Goal: Task Accomplishment & Management: Manage account settings

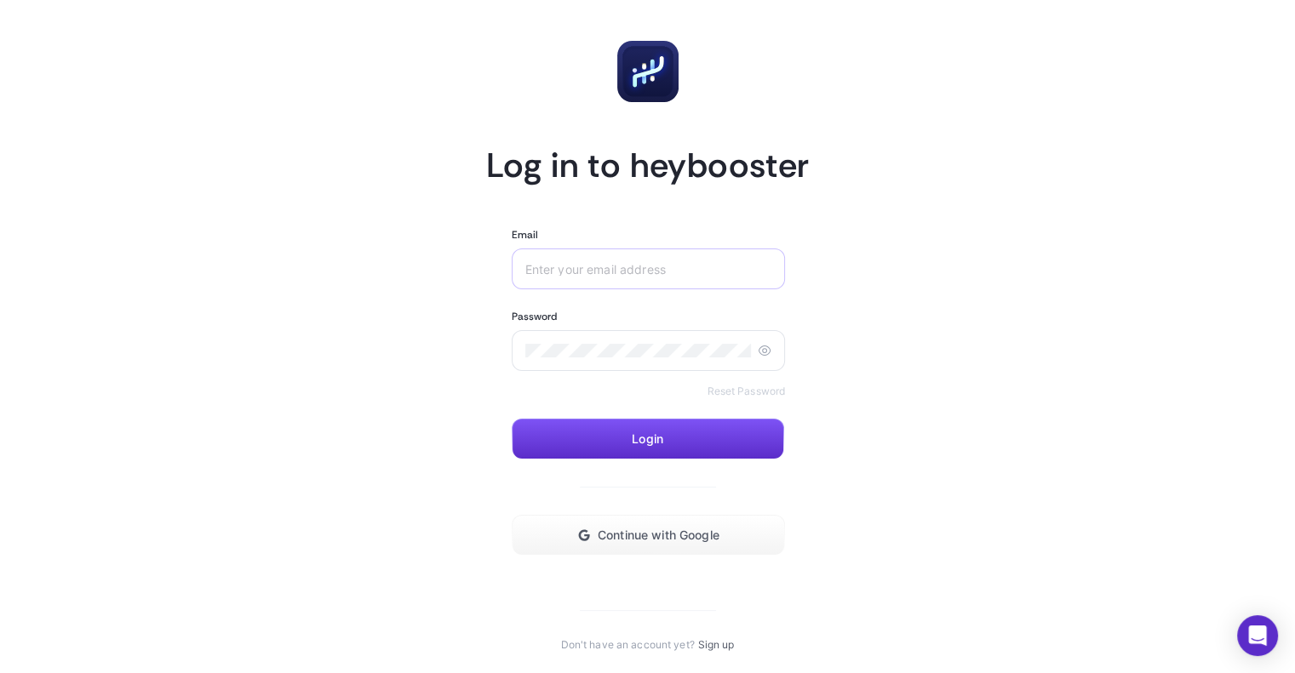
click at [620, 286] on div at bounding box center [649, 269] width 274 height 41
click at [629, 281] on div at bounding box center [649, 269] width 274 height 41
click at [652, 266] on input "Email" at bounding box center [648, 269] width 247 height 14
paste input "[EMAIL_ADDRESS][DOMAIN_NAME]"
type input "[EMAIL_ADDRESS][DOMAIN_NAME]"
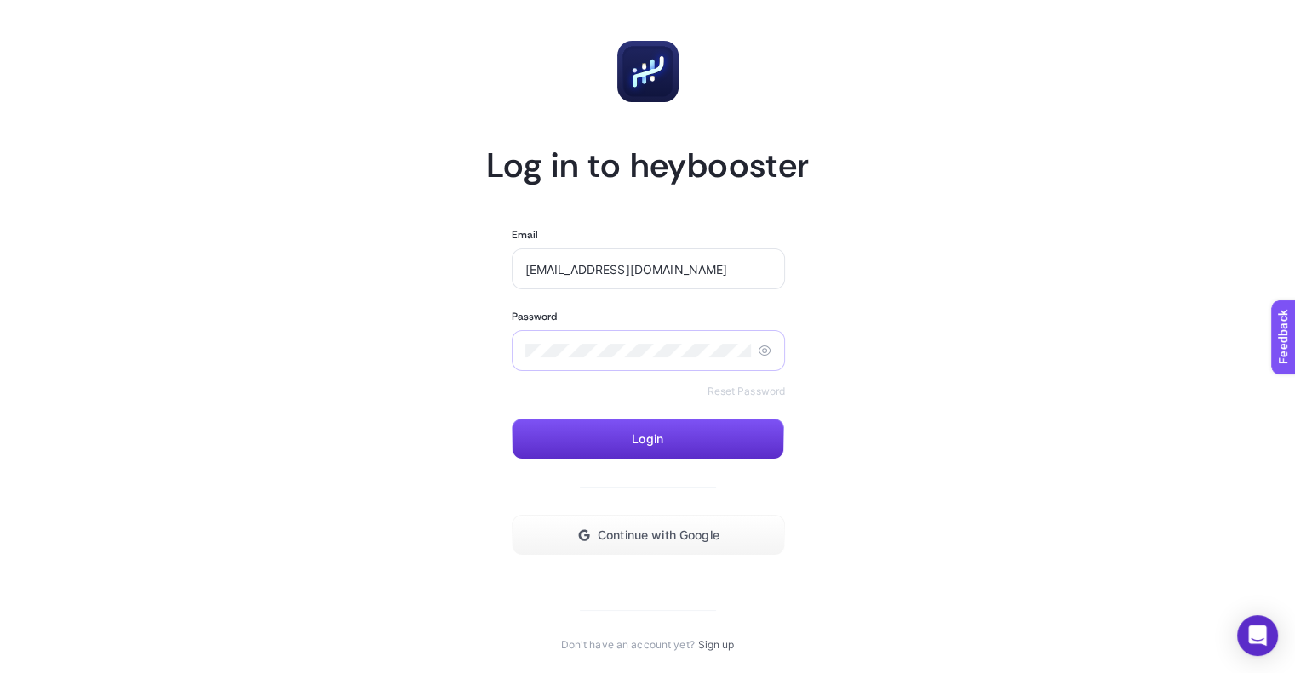
click at [538, 334] on div at bounding box center [649, 350] width 274 height 41
click at [630, 421] on button "Login" at bounding box center [648, 439] width 272 height 41
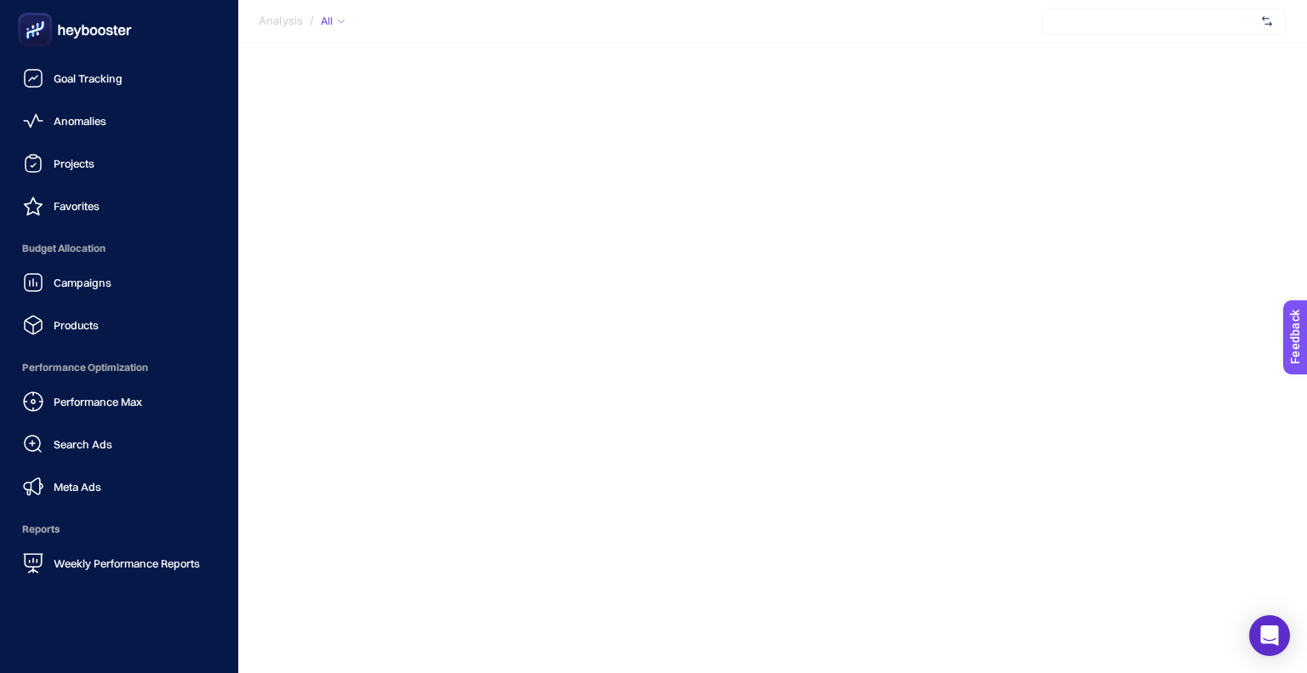
scroll to position [152, 0]
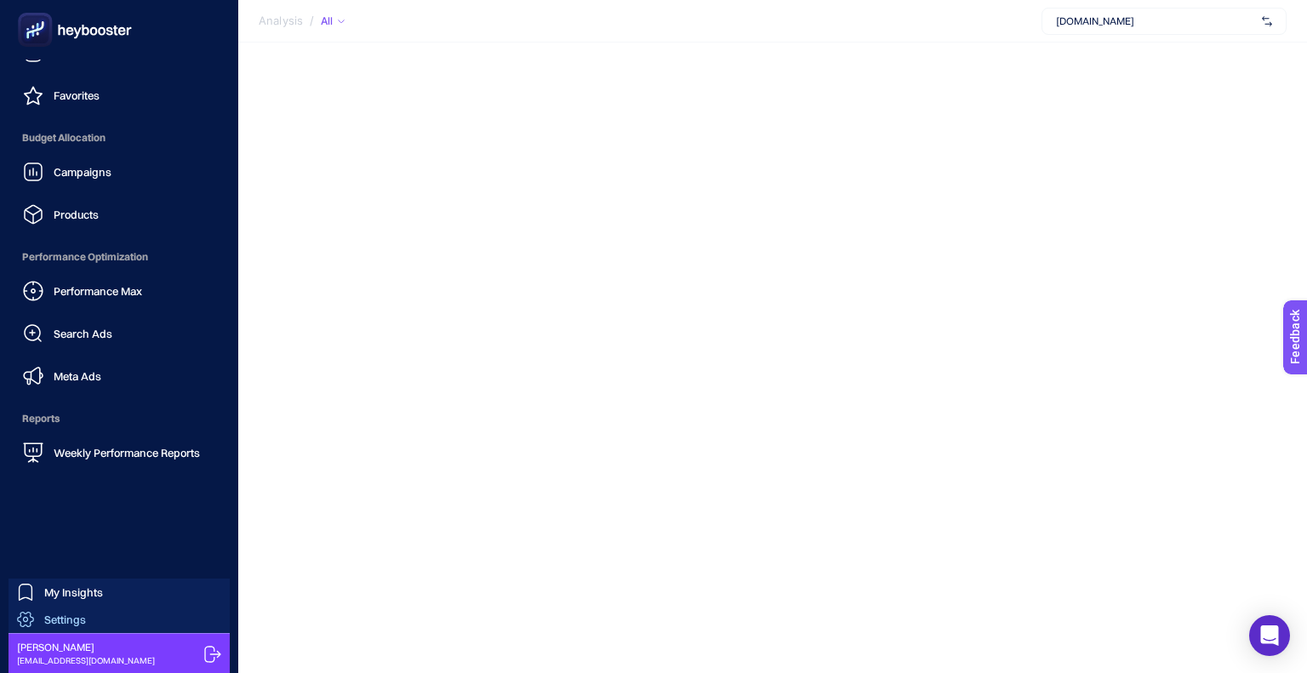
click at [68, 615] on span "Settings" at bounding box center [65, 620] width 42 height 14
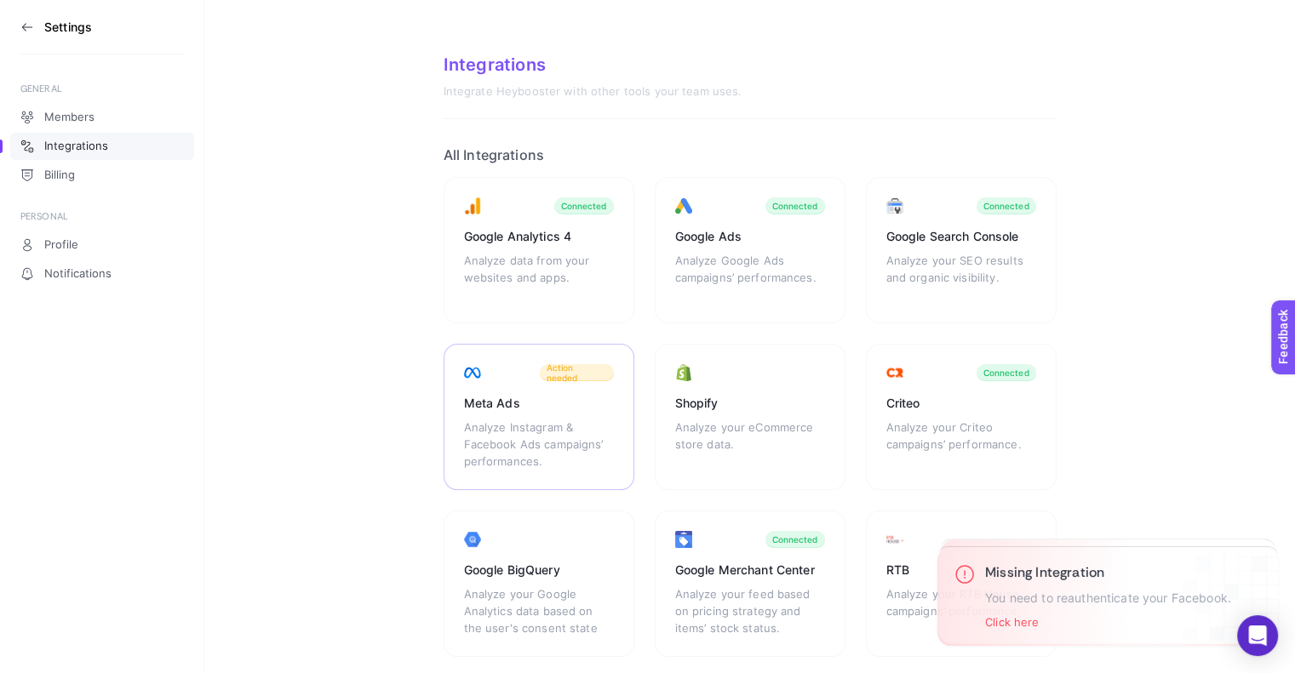
click at [490, 386] on div "Meta Ads Analyze Instagram & Facebook Ads campaigns’ performances. Action needed" at bounding box center [538, 417] width 191 height 146
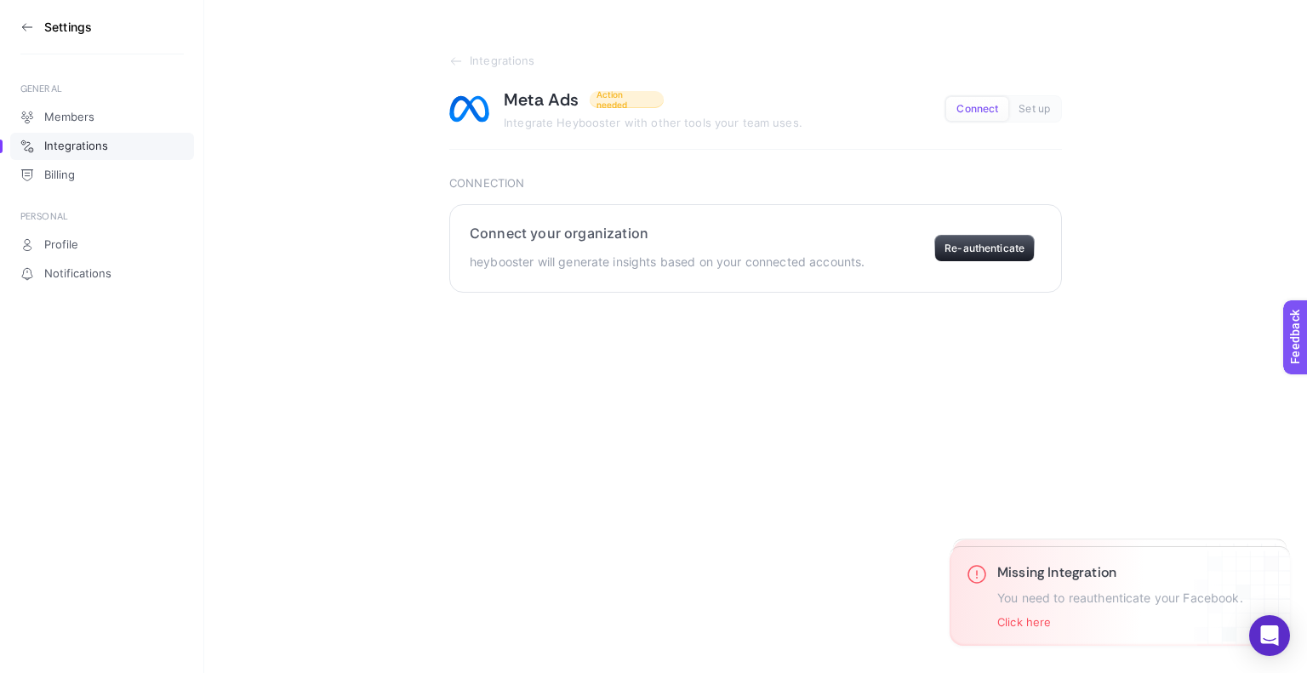
click at [984, 263] on section "Connect your organization heybooster will generate insights based on your conne…" at bounding box center [755, 248] width 613 height 89
click at [987, 251] on button "Re-authenticate" at bounding box center [985, 248] width 100 height 27
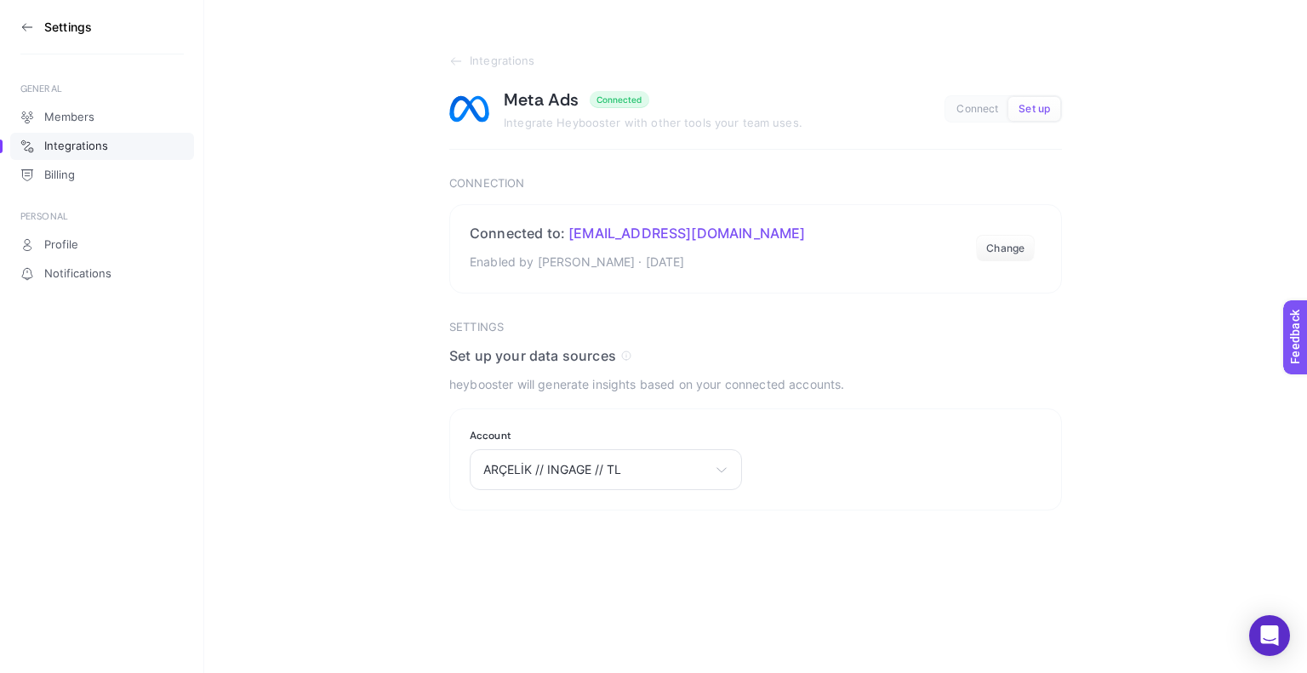
click at [701, 511] on html "Settings GENERAL Members Integrations Billing PERSONAL Profile Notifications In…" at bounding box center [653, 255] width 1307 height 511
click at [657, 479] on div "ARÇELİK // INGAGE // [PERSON_NAME] Boztepe GRUNDIG ARÇELİK KURUMSAL // INGAGE /…" at bounding box center [606, 469] width 272 height 41
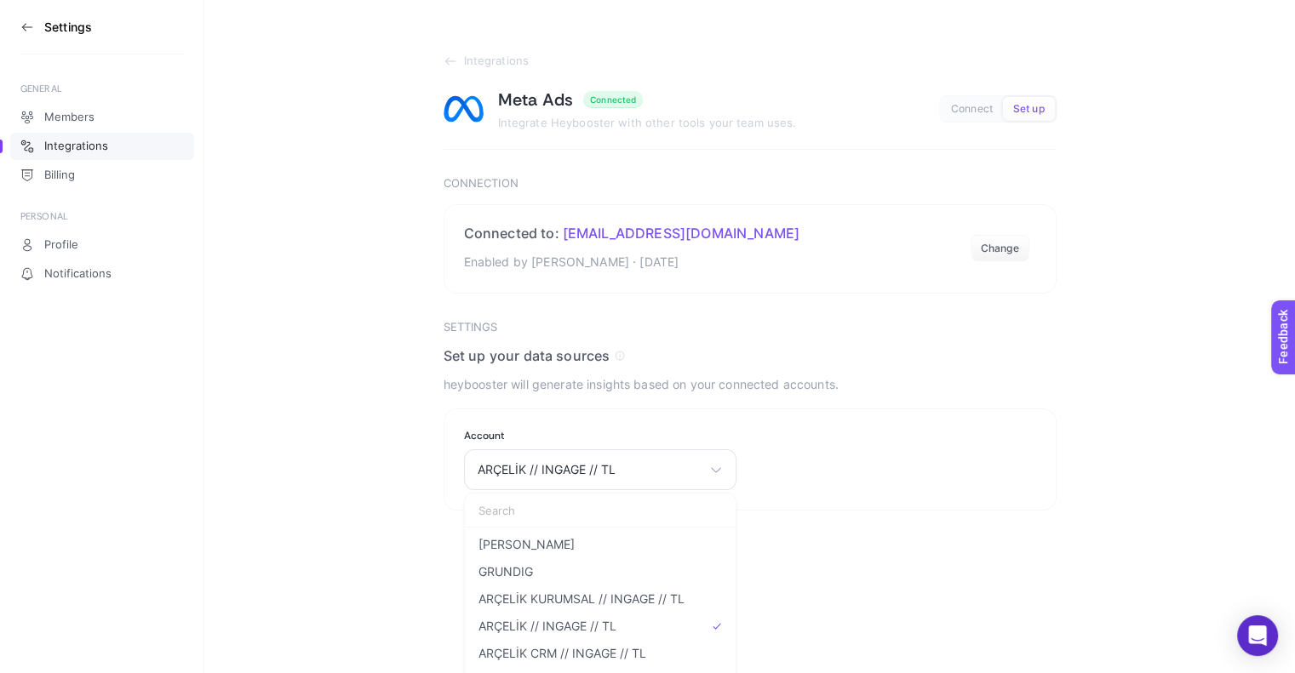
click at [1016, 511] on html "Settings GENERAL Members Integrations Billing PERSONAL Profile Notifications In…" at bounding box center [647, 255] width 1295 height 511
click at [837, 511] on html "Settings GENERAL Members Integrations Billing PERSONAL Profile Notifications In…" at bounding box center [647, 255] width 1295 height 511
click at [203, 449] on aside "Settings GENERAL Members Integrations Billing PERSONAL Profile Notifications" at bounding box center [102, 336] width 204 height 673
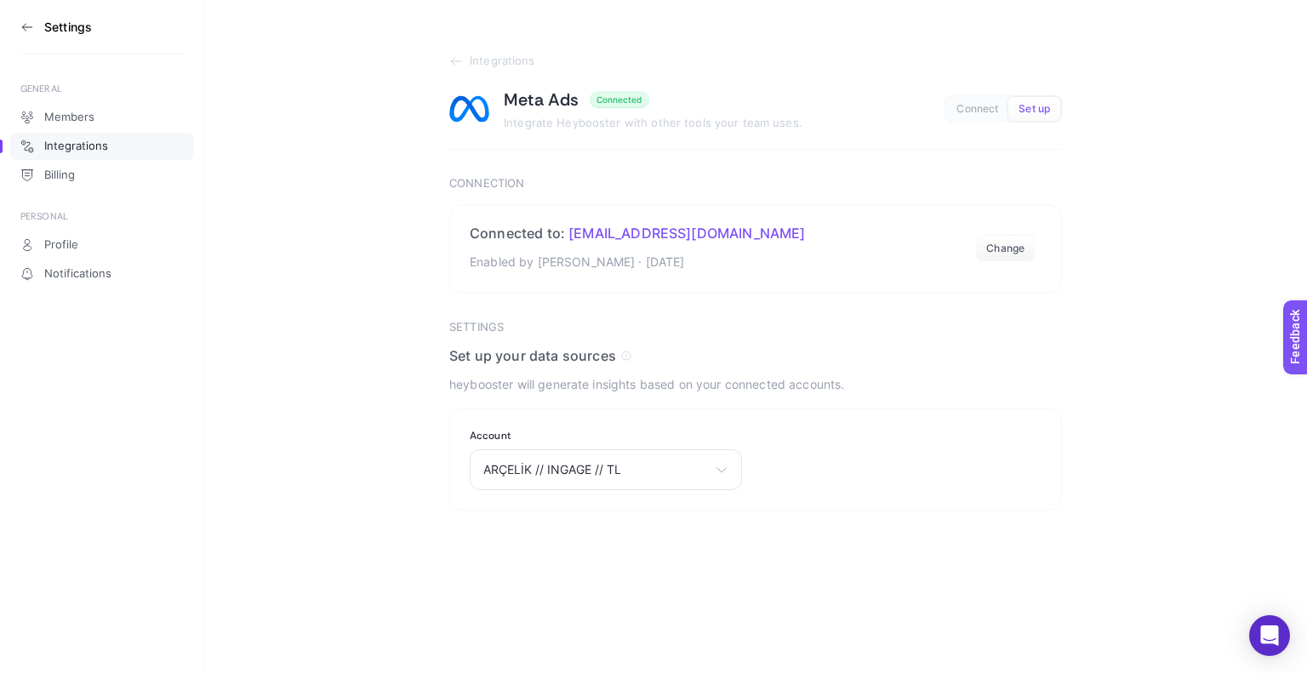
click at [23, 31] on icon at bounding box center [27, 27] width 14 height 14
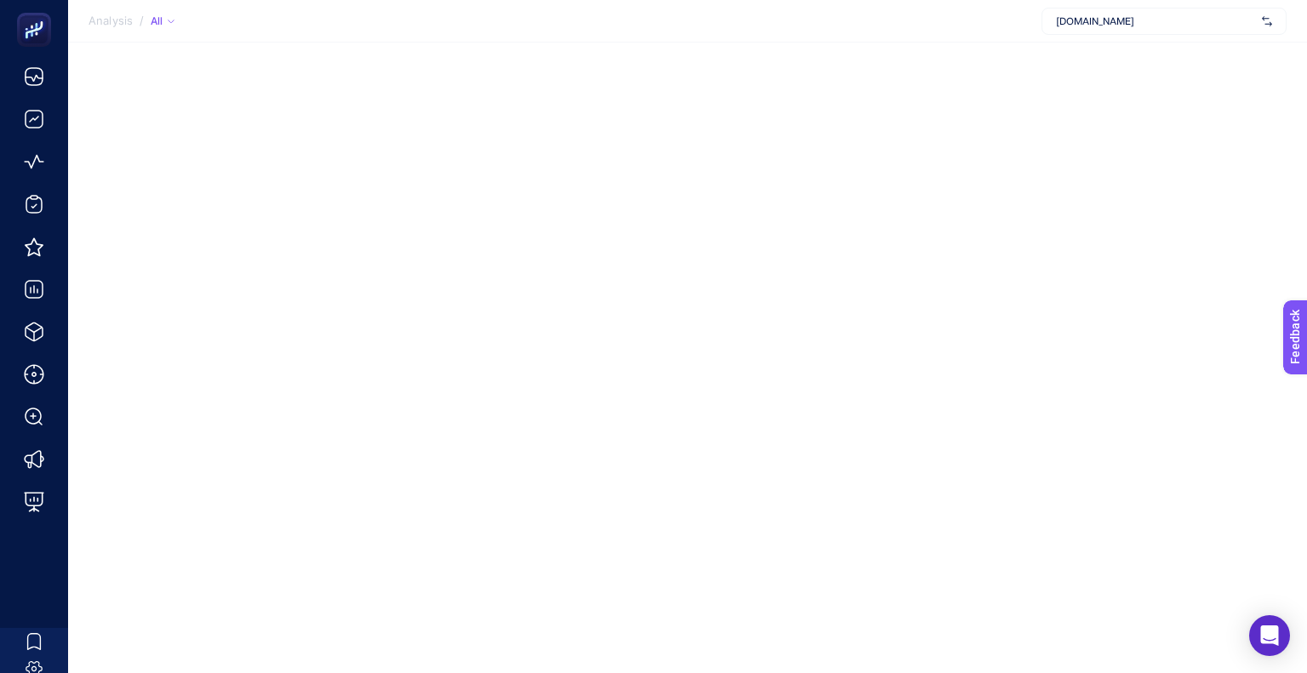
click at [1122, 33] on div "[DOMAIN_NAME]" at bounding box center [1164, 21] width 245 height 27
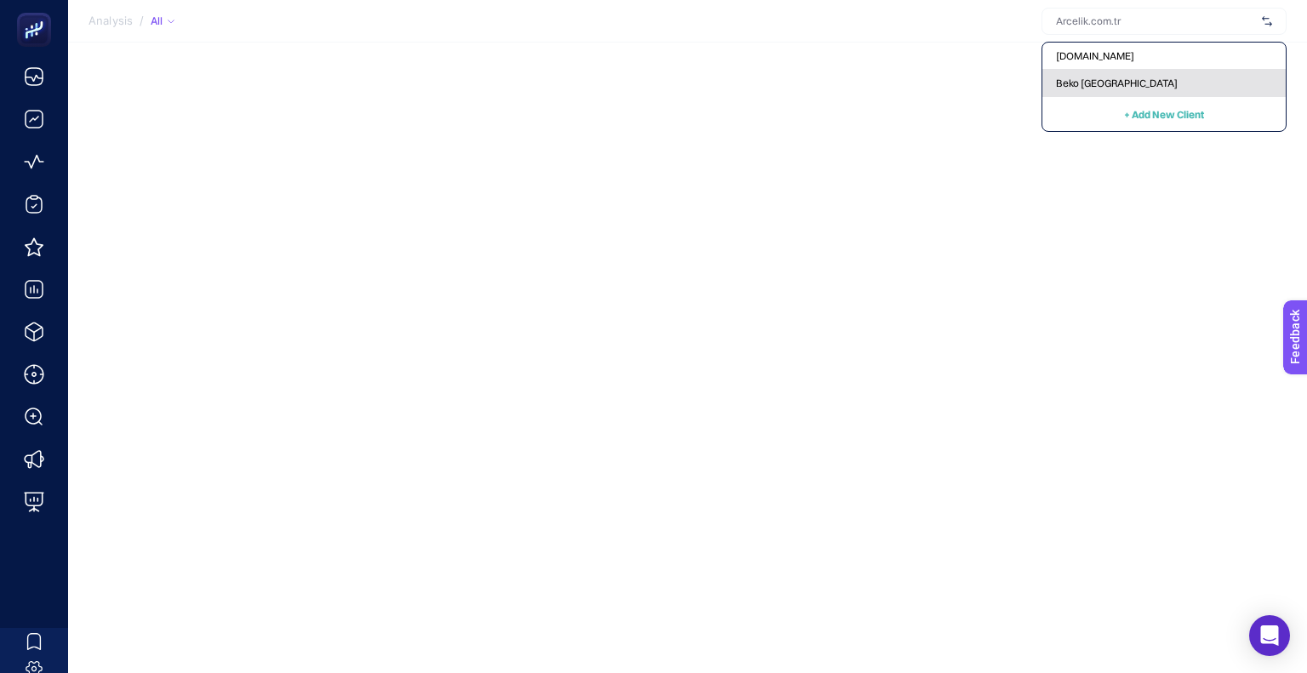
click at [1096, 88] on span "Beko [GEOGRAPHIC_DATA]" at bounding box center [1117, 84] width 122 height 14
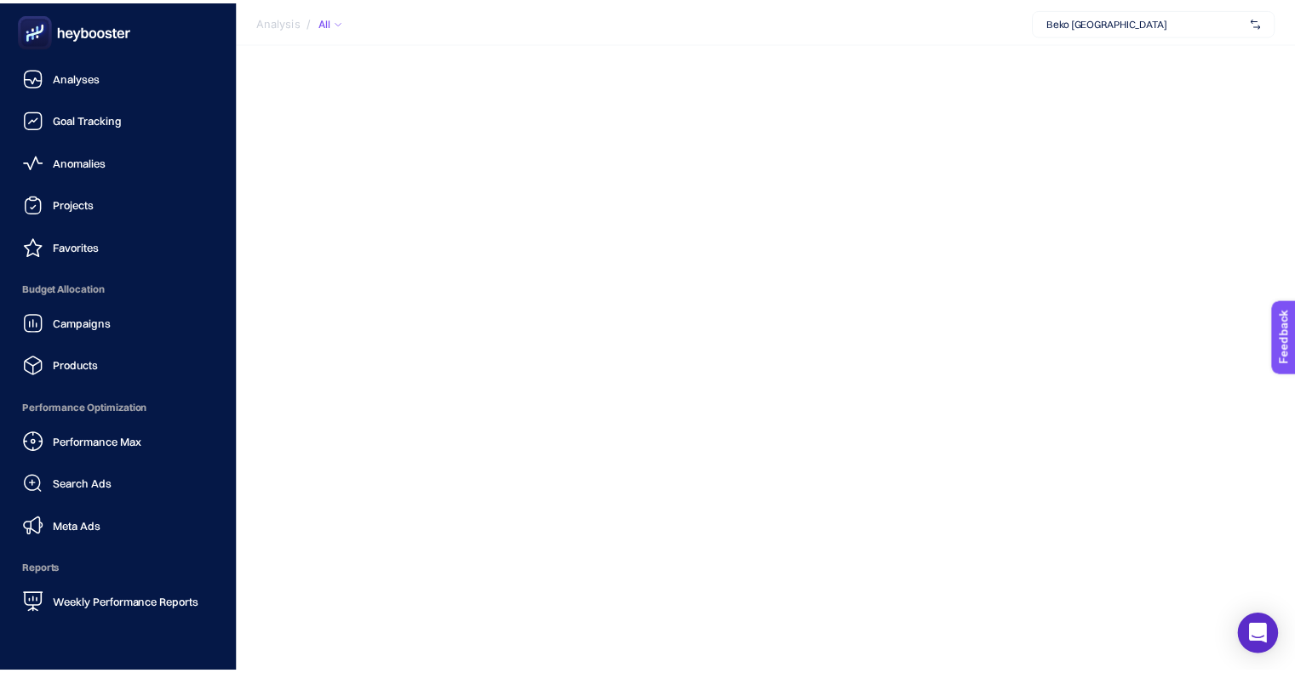
scroll to position [152, 0]
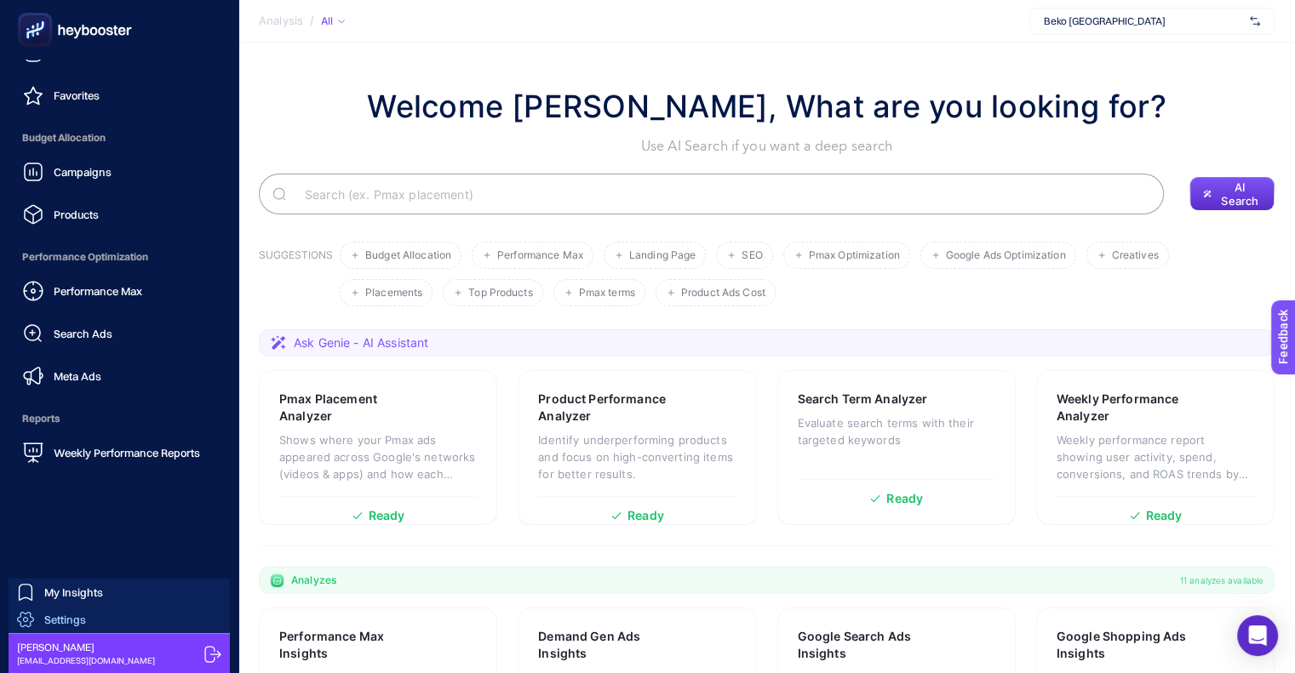
click at [66, 615] on span "Settings" at bounding box center [65, 620] width 42 height 14
